Goal: Task Accomplishment & Management: Complete application form

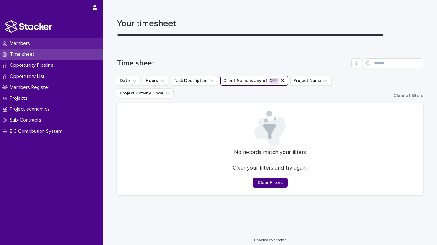
click at [22, 44] on p "Members" at bounding box center [21, 44] width 28 height 6
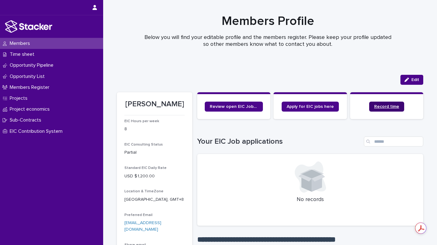
click at [389, 106] on span "Record time" at bounding box center [386, 107] width 25 height 4
click at [32, 54] on p "Time sheet" at bounding box center [23, 55] width 32 height 6
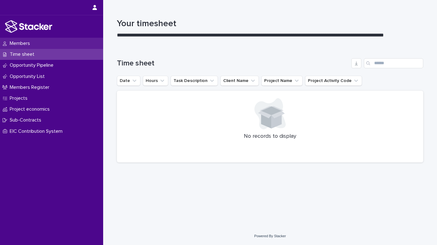
click at [23, 43] on p "Members" at bounding box center [21, 44] width 28 height 6
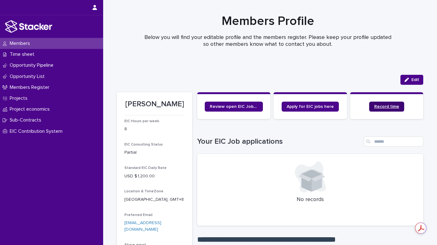
click at [394, 107] on span "Record time" at bounding box center [386, 107] width 25 height 4
click at [19, 56] on p "Time sheet" at bounding box center [23, 55] width 32 height 6
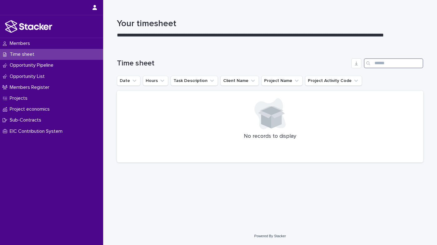
click at [402, 63] on input "Search" at bounding box center [393, 63] width 59 height 10
click at [250, 80] on icon "Client Name" at bounding box center [253, 81] width 6 height 6
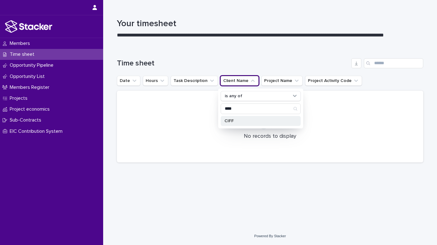
type input "****"
click at [237, 120] on p "CIFF" at bounding box center [257, 121] width 66 height 4
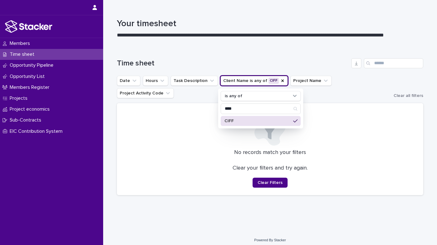
click at [381, 150] on p "No records match your filters" at bounding box center [269, 153] width 291 height 7
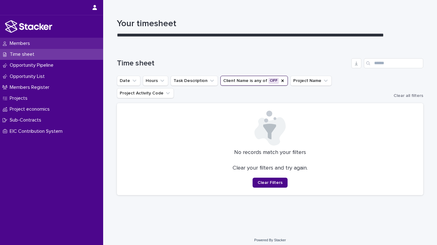
click at [32, 42] on p "Members" at bounding box center [21, 44] width 28 height 6
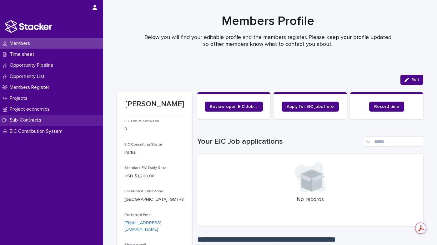
click at [37, 121] on p "Sub-Contracts" at bounding box center [26, 120] width 39 height 6
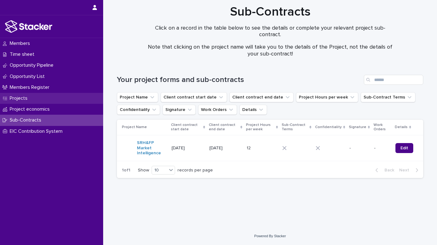
click at [28, 98] on p "Projects" at bounding box center [19, 99] width 25 height 6
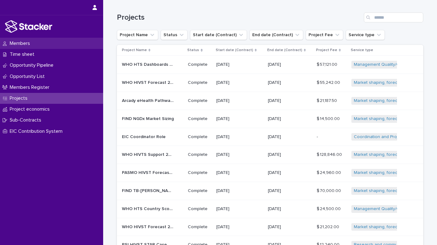
click at [28, 44] on p "Members" at bounding box center [21, 44] width 28 height 6
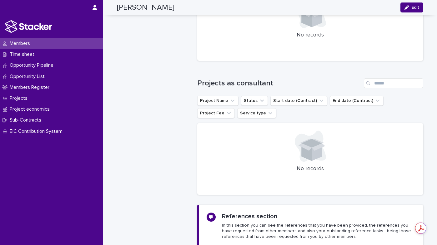
scroll to position [654, 0]
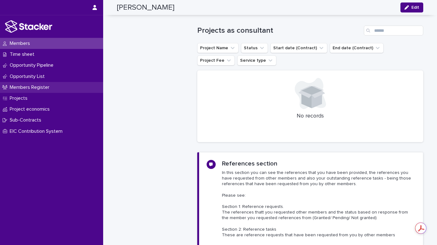
click at [62, 88] on div "Members Register" at bounding box center [51, 87] width 103 height 11
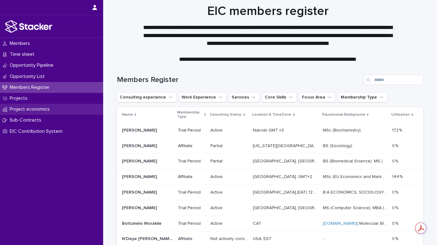
click at [49, 110] on p "Project economics" at bounding box center [30, 109] width 47 height 6
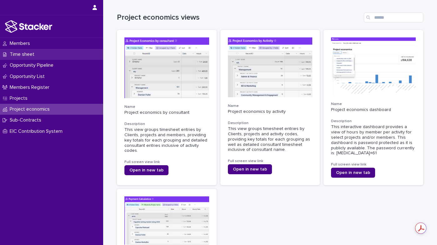
click at [32, 52] on p "Time sheet" at bounding box center [23, 55] width 32 height 6
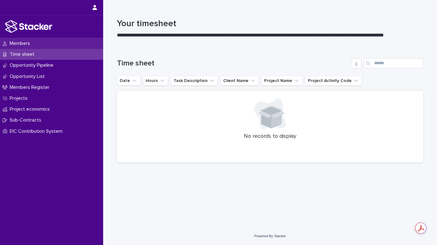
click at [35, 42] on div "Members" at bounding box center [51, 43] width 103 height 11
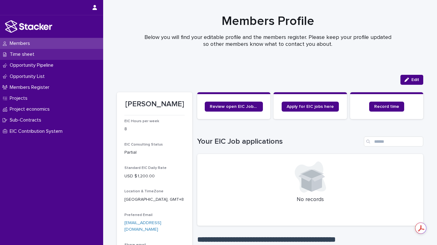
click at [34, 57] on p "Time sheet" at bounding box center [23, 55] width 32 height 6
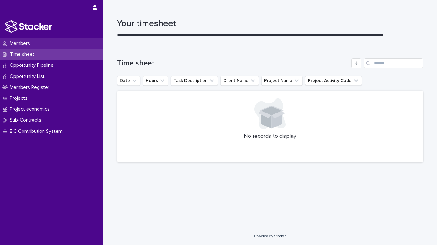
click at [29, 45] on p "Members" at bounding box center [21, 44] width 28 height 6
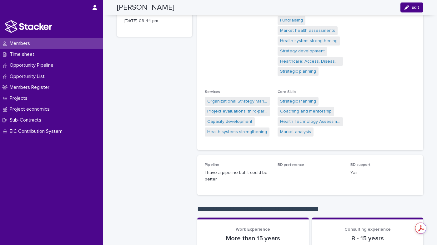
scroll to position [290, 0]
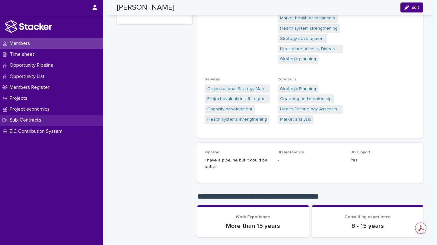
click at [32, 121] on p "Sub-Contracts" at bounding box center [26, 120] width 39 height 6
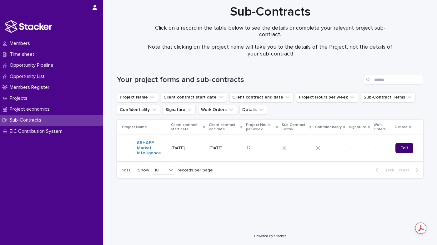
click at [406, 150] on span "Edit" at bounding box center [404, 148] width 8 height 4
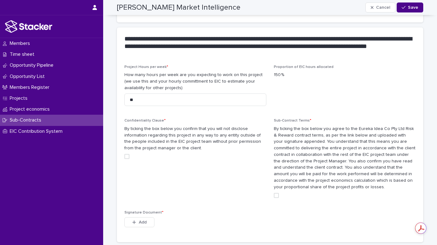
scroll to position [525, 0]
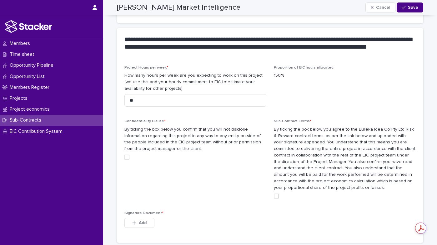
click at [126, 155] on span at bounding box center [126, 157] width 5 height 5
click at [275, 194] on span at bounding box center [276, 196] width 5 height 5
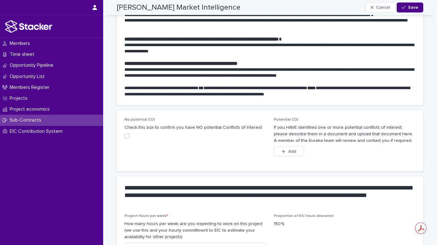
click at [126, 134] on span at bounding box center [126, 136] width 5 height 5
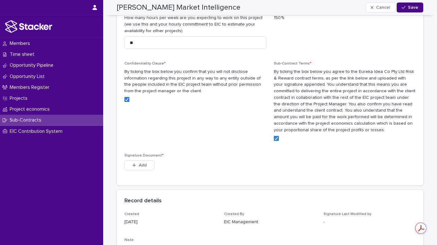
scroll to position [588, 0]
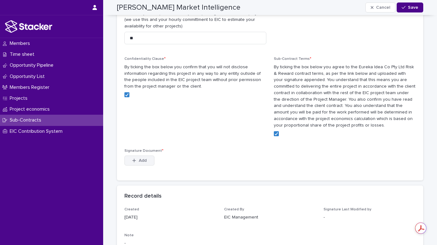
click at [132, 159] on icon "button" at bounding box center [134, 161] width 4 height 4
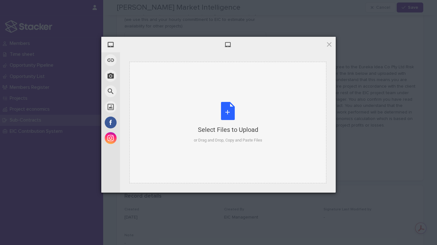
click at [231, 108] on div "Select Files to Upload or Drag and Drop, Copy and Paste Files" at bounding box center [228, 123] width 68 height 42
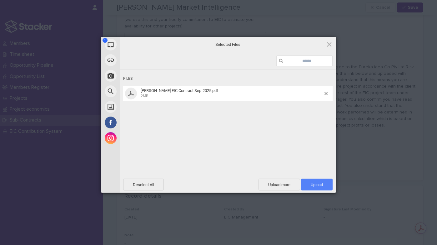
click at [319, 185] on span "Upload 1" at bounding box center [316, 185] width 12 height 5
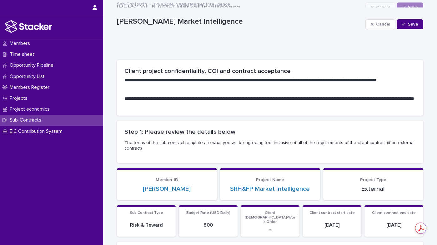
scroll to position [0, 0]
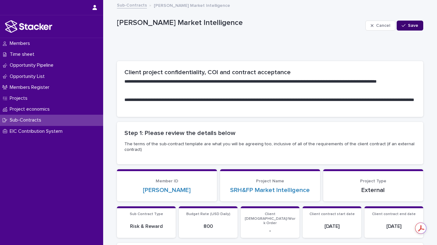
click at [408, 23] on span "Save" at bounding box center [413, 25] width 10 height 4
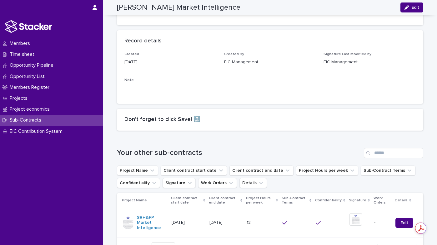
scroll to position [702, 0]
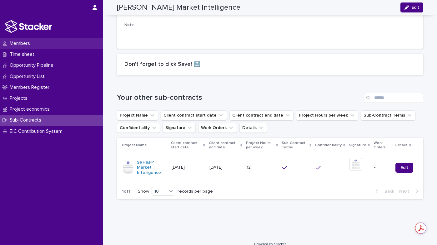
click at [46, 42] on div "Members" at bounding box center [51, 43] width 103 height 11
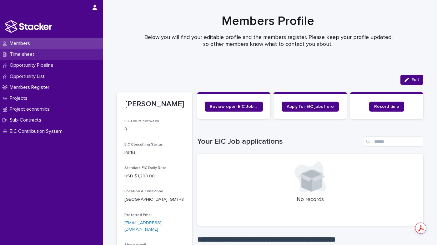
click at [42, 54] on div "Time sheet" at bounding box center [51, 54] width 103 height 11
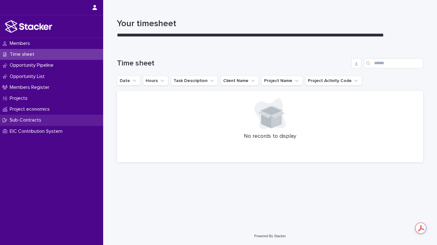
click at [39, 119] on p "Sub-Contracts" at bounding box center [26, 120] width 39 height 6
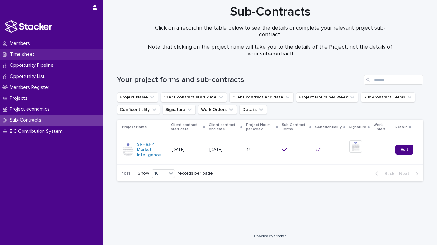
click at [39, 53] on div "Time sheet" at bounding box center [51, 54] width 103 height 11
